Goal: Navigation & Orientation: Find specific page/section

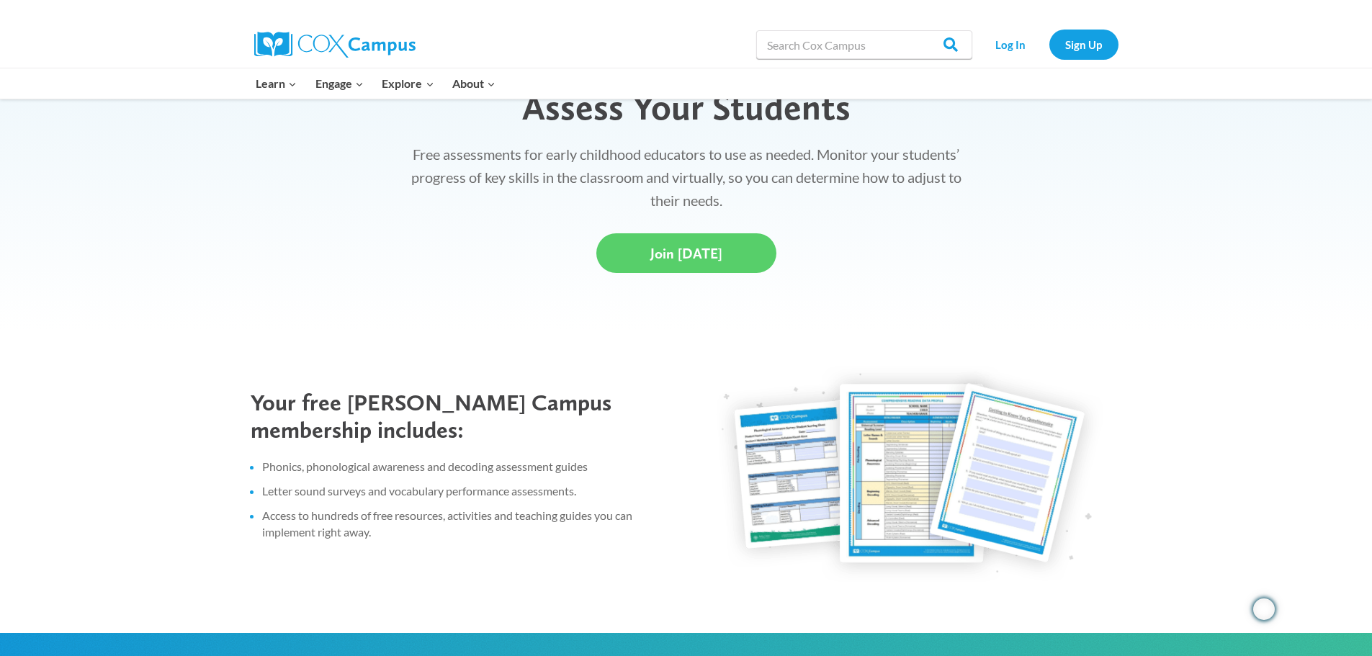
scroll to position [360, 0]
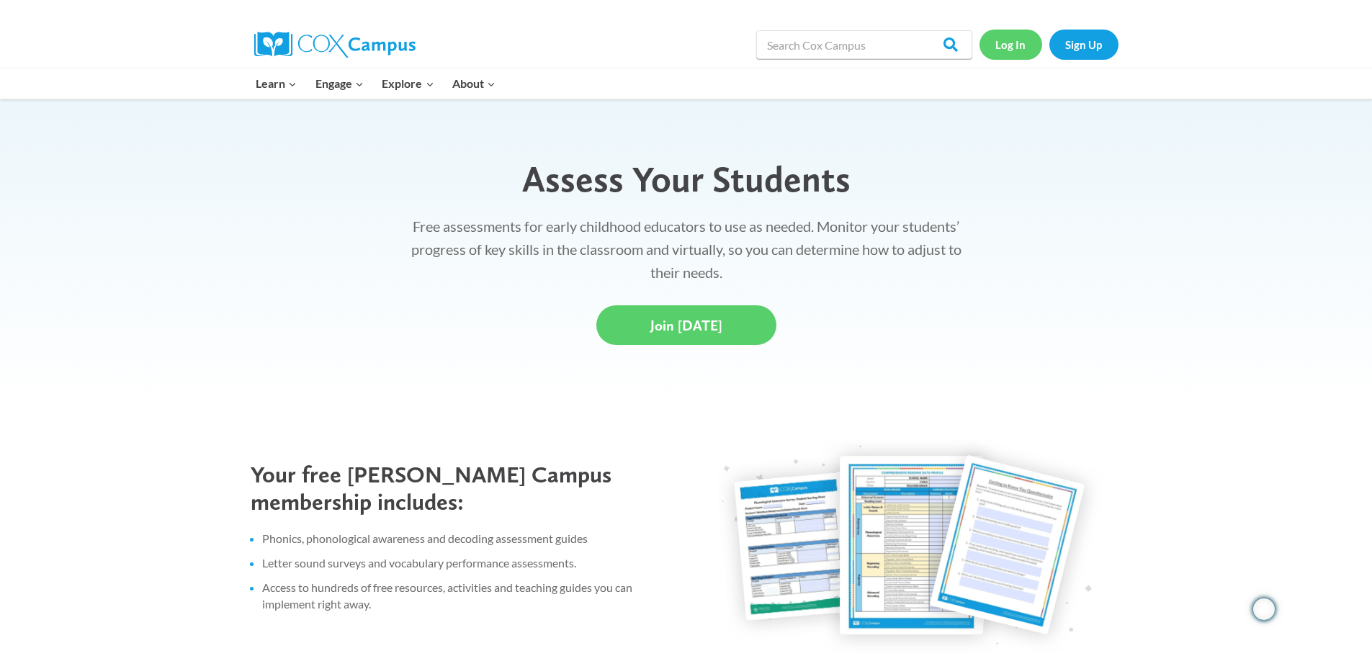
click at [1002, 51] on link "Log In" at bounding box center [1011, 45] width 63 height 30
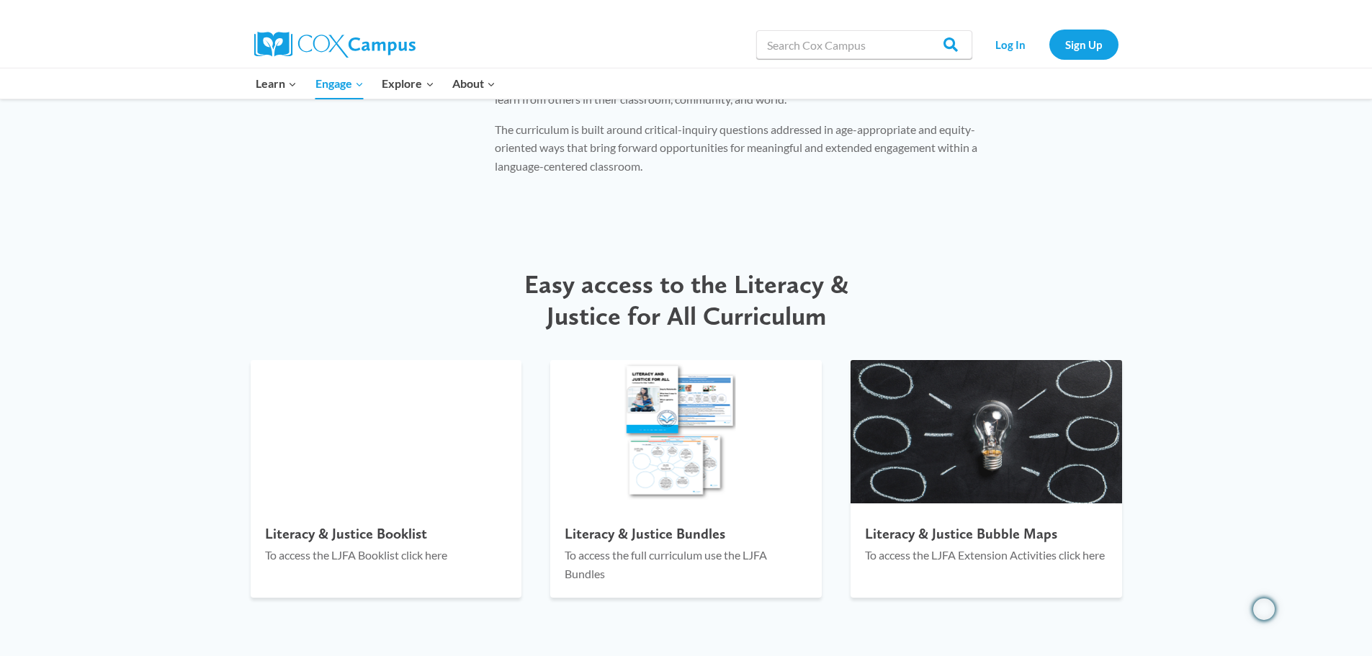
scroll to position [1441, 0]
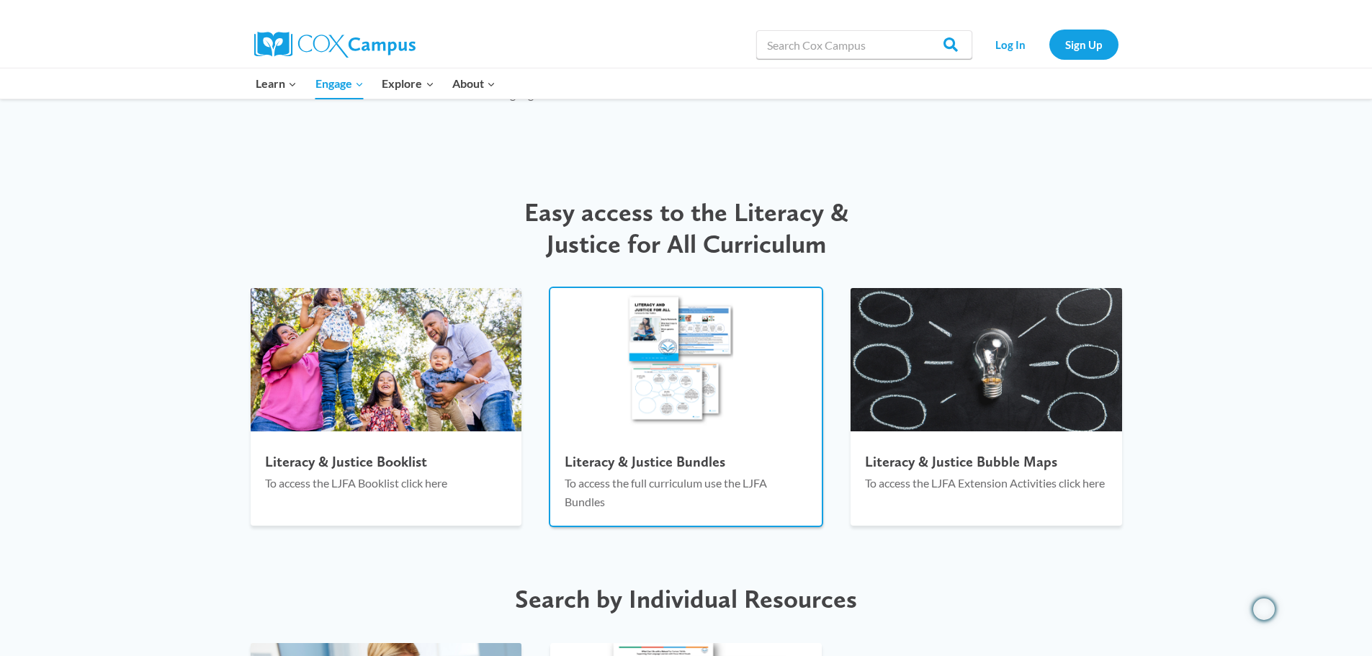
click at [668, 396] on img at bounding box center [686, 360] width 272 height 144
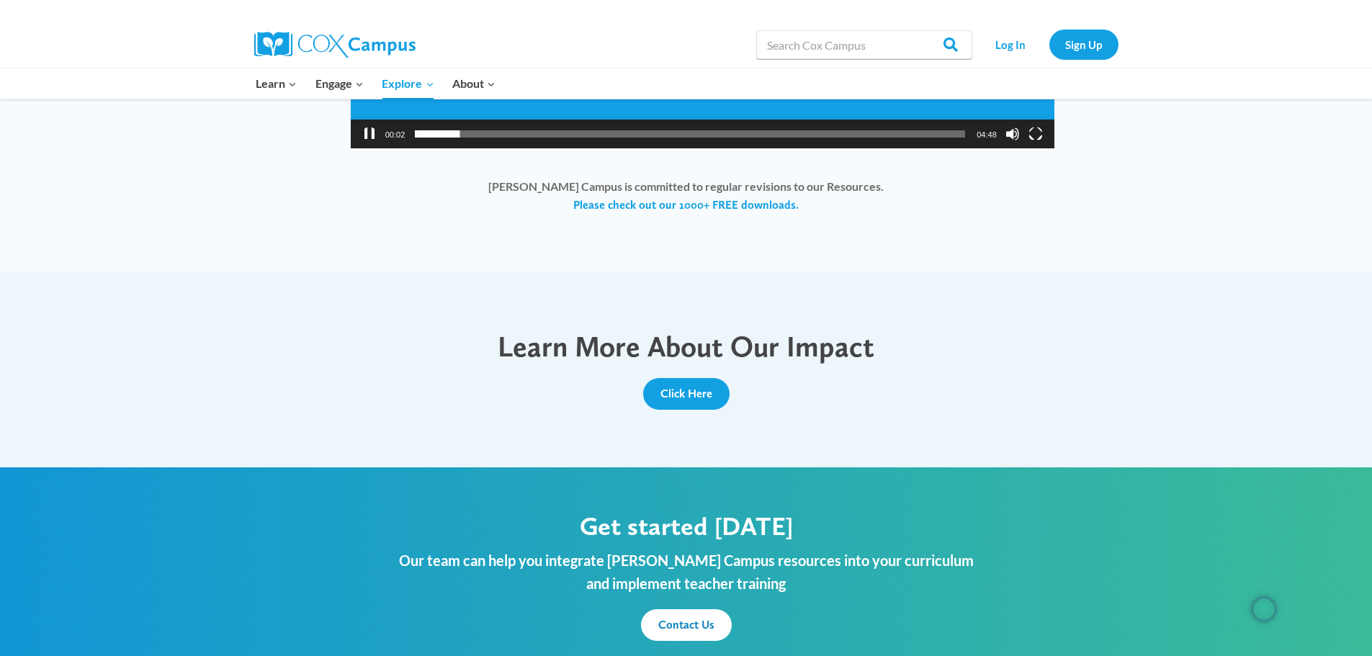
scroll to position [864, 0]
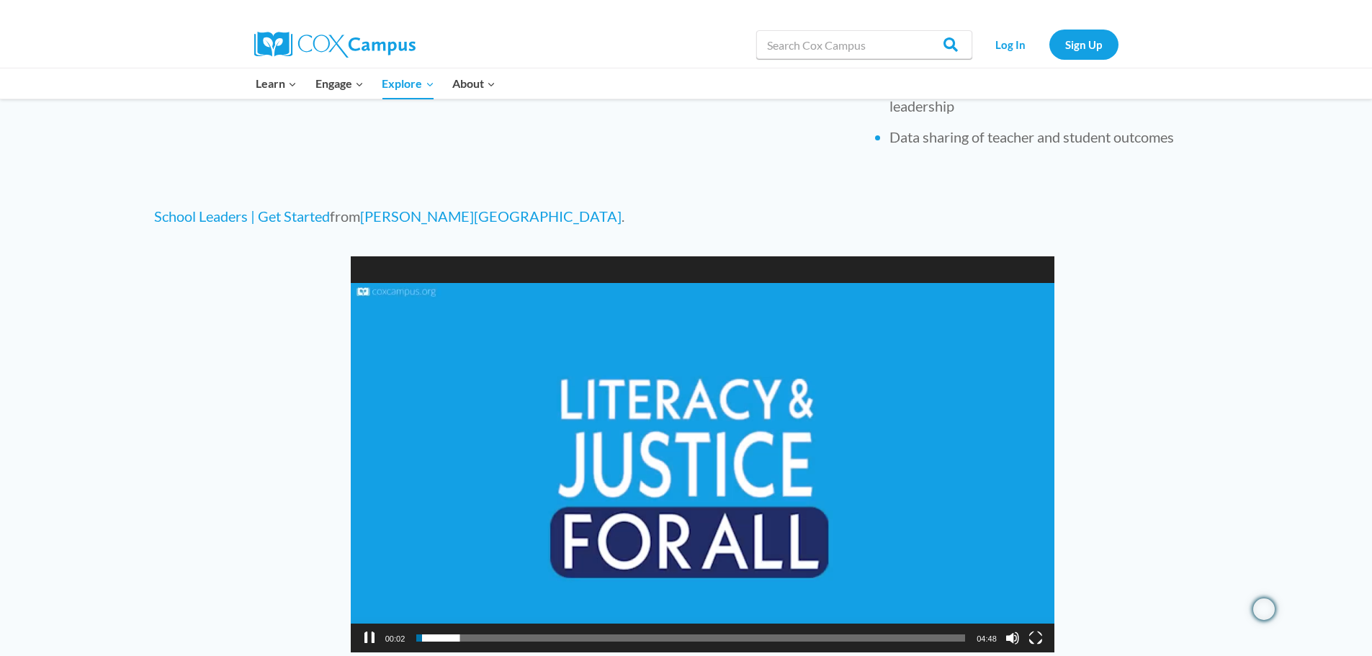
click at [367, 638] on button "Pause" at bounding box center [369, 638] width 14 height 14
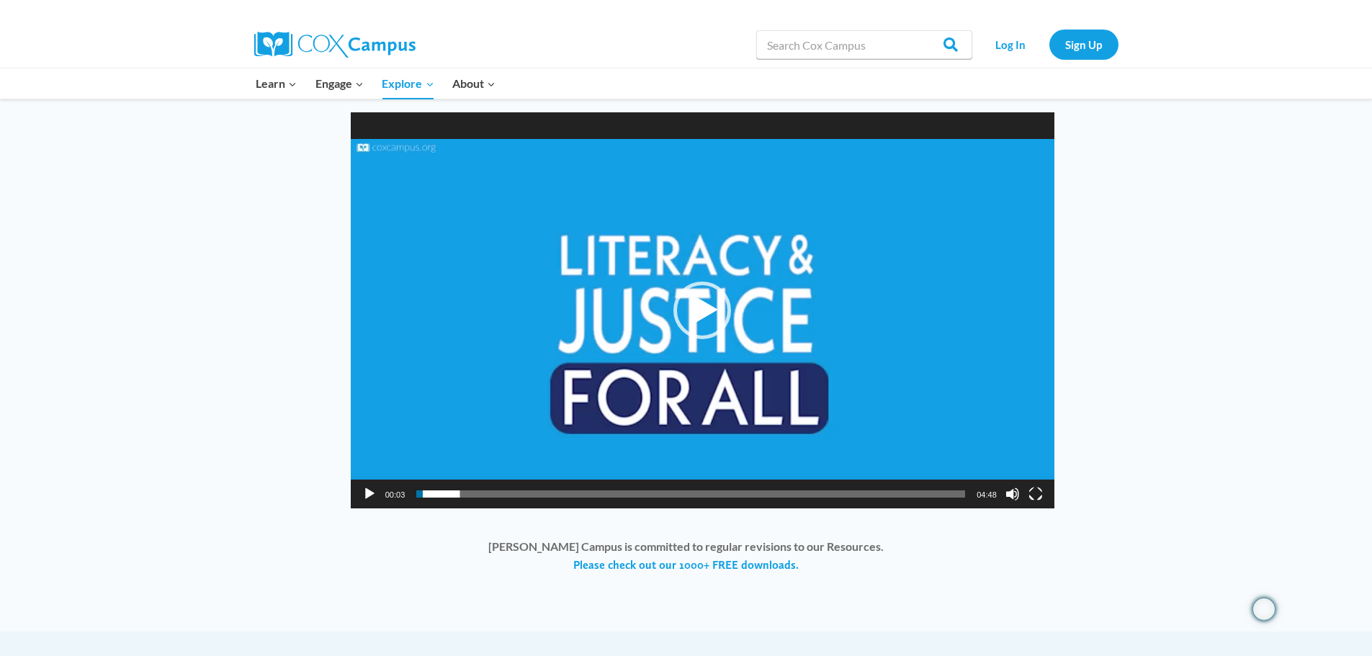
scroll to position [937, 0]
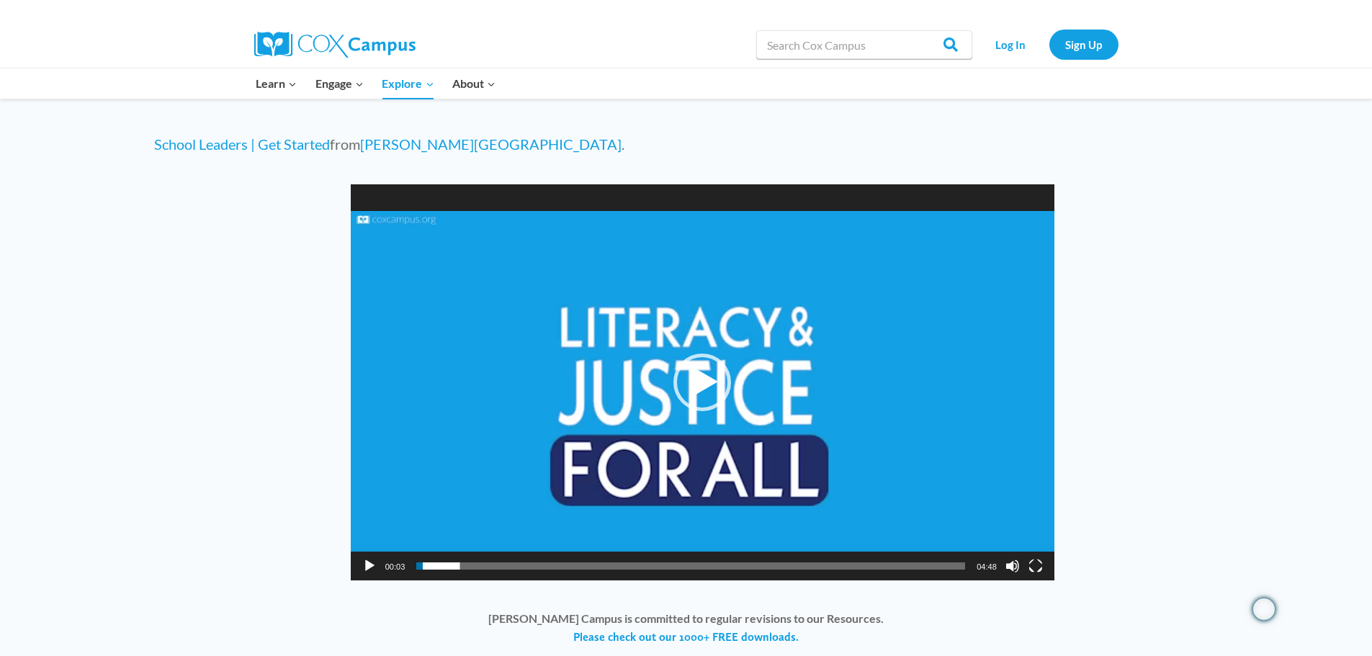
click at [370, 569] on button "Play" at bounding box center [369, 566] width 14 height 14
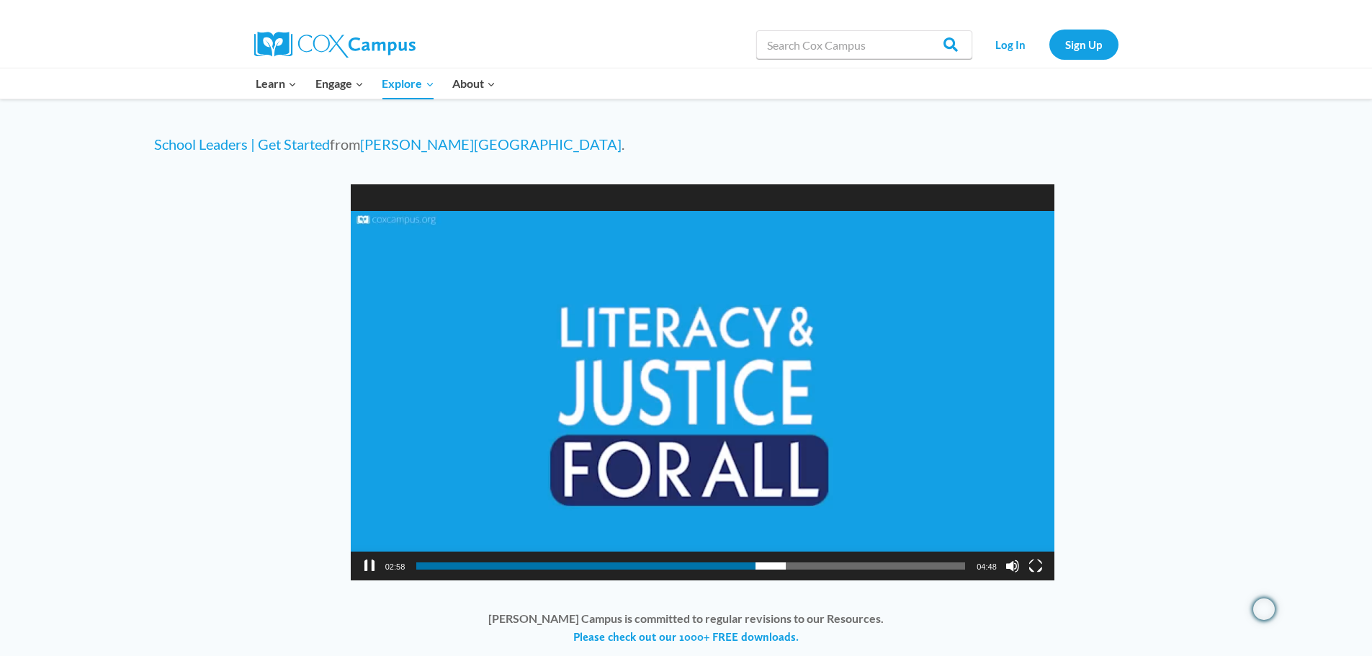
click at [368, 566] on button "Pause" at bounding box center [369, 566] width 14 height 14
